Goal: Navigation & Orientation: Find specific page/section

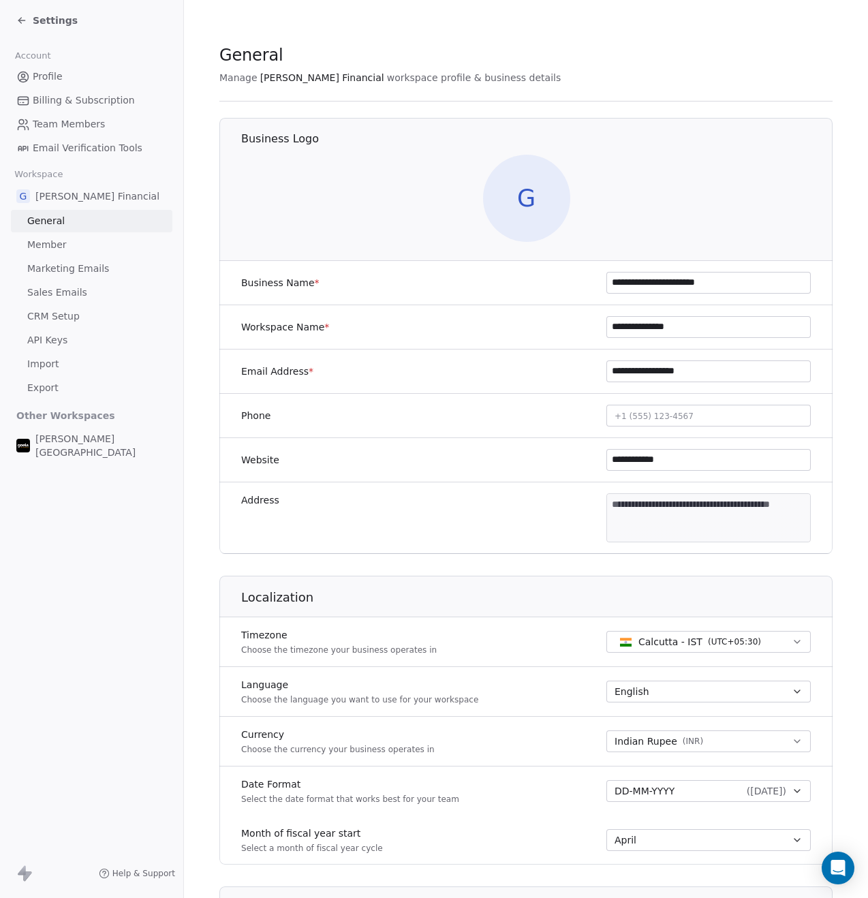
click at [516, 204] on span "G" at bounding box center [526, 198] width 87 height 87
click at [30, 21] on div "Settings" at bounding box center [46, 21] width 61 height 14
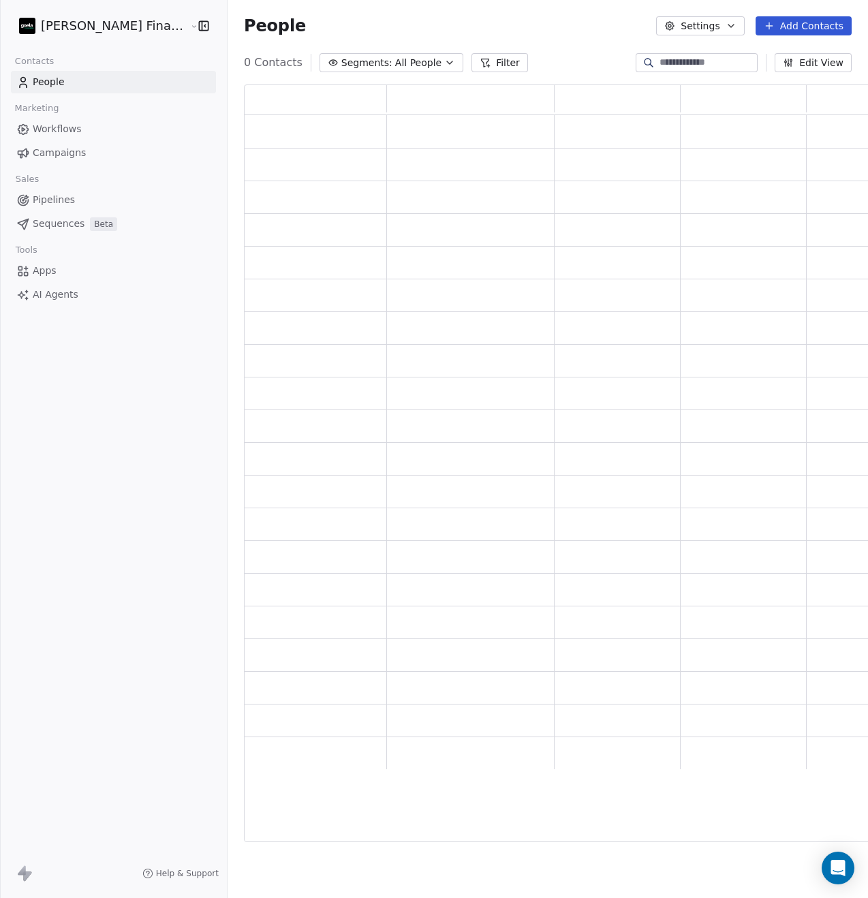
scroll to position [747, 641]
click at [127, 22] on html "[PERSON_NAME] Financial Services Contacts People Marketing Workflows Campaigns …" at bounding box center [434, 449] width 868 height 898
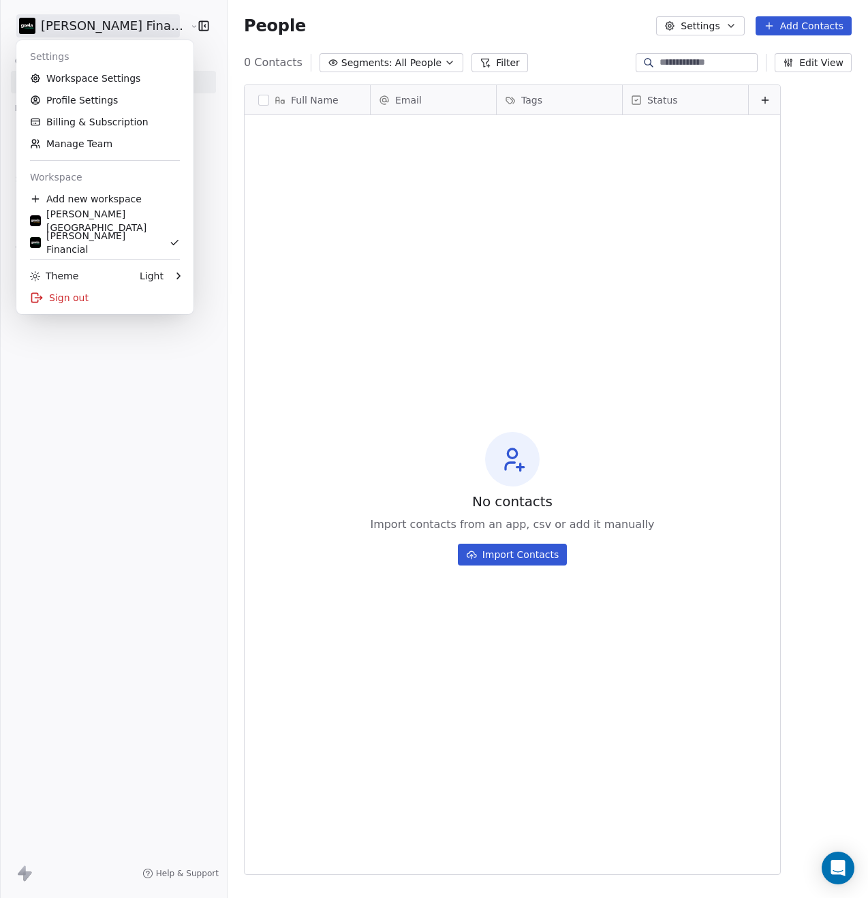
scroll to position [780, 674]
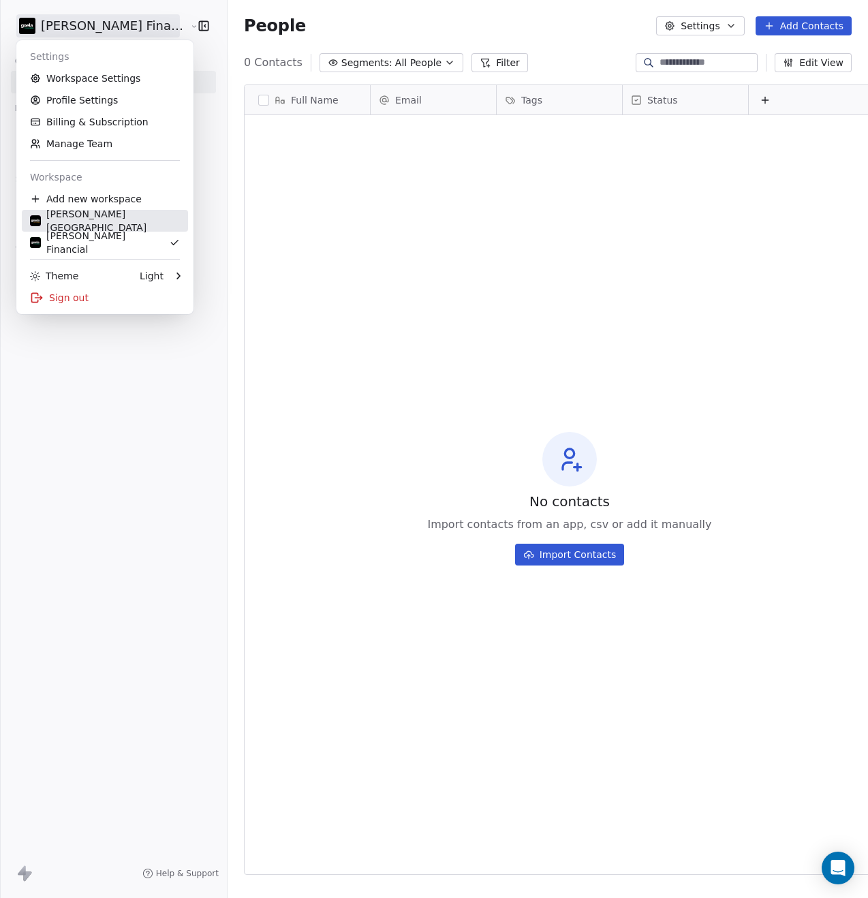
click at [115, 228] on link "[PERSON_NAME][GEOGRAPHIC_DATA]" at bounding box center [105, 221] width 166 height 22
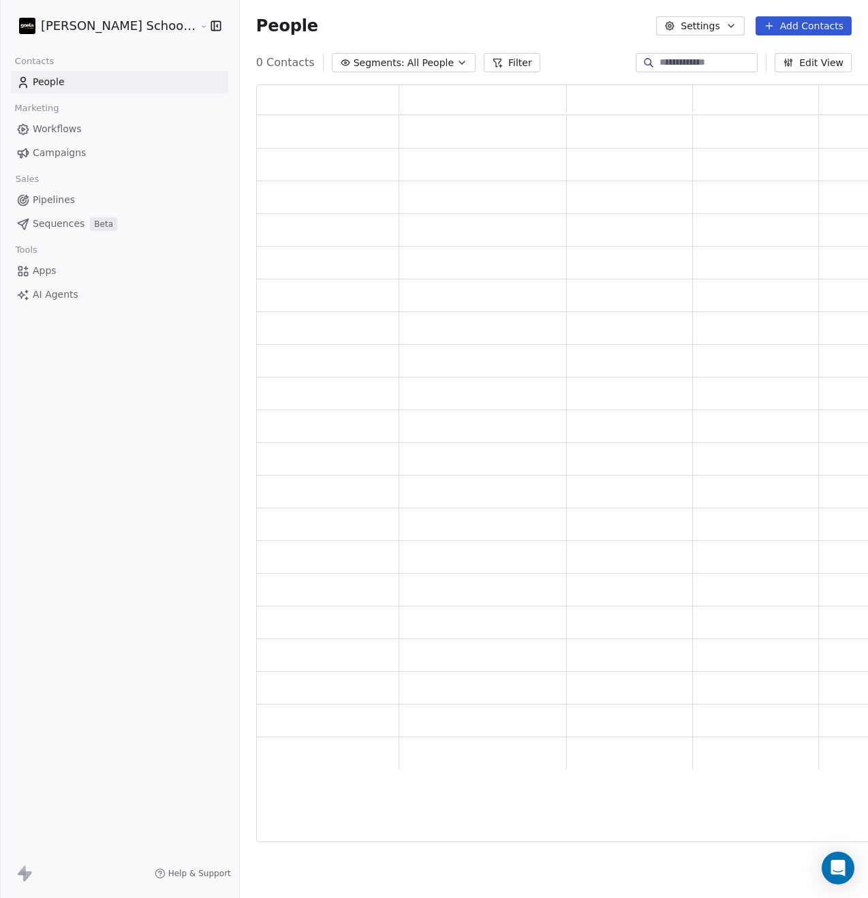
scroll to position [747, 630]
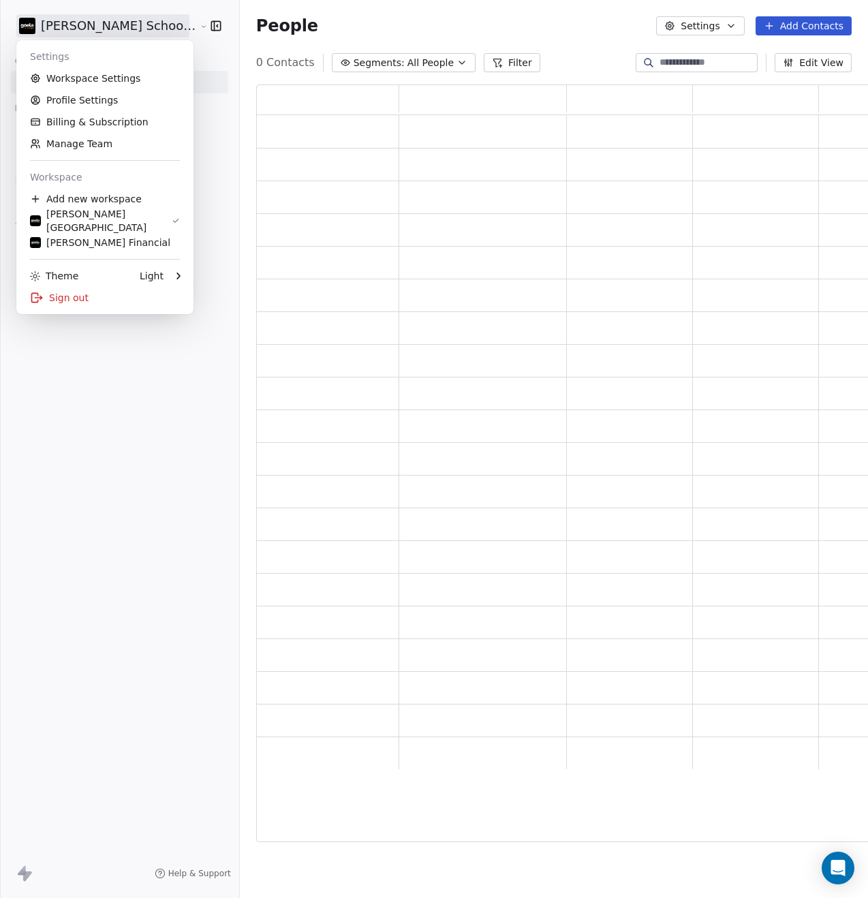
click at [134, 29] on html "[PERSON_NAME] School of Finance LLP Contacts People Marketing Workflows Campaig…" at bounding box center [434, 449] width 868 height 898
click at [87, 241] on div "[PERSON_NAME] Financial" at bounding box center [100, 243] width 140 height 14
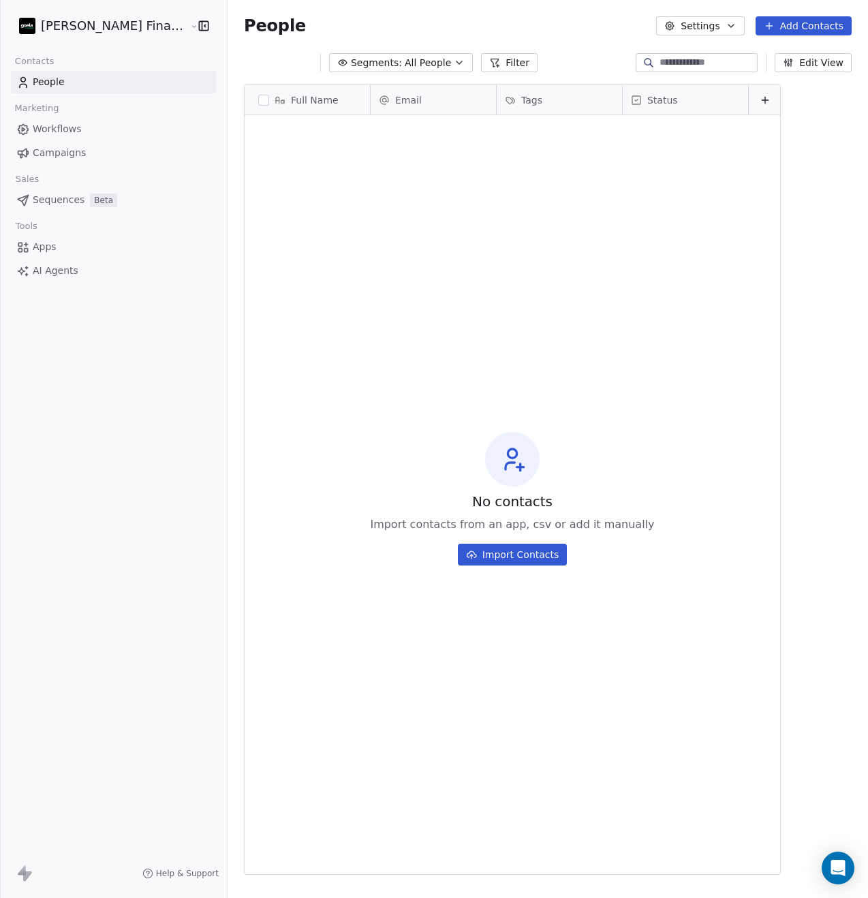
scroll to position [780, 674]
